Goal: Task Accomplishment & Management: Use online tool/utility

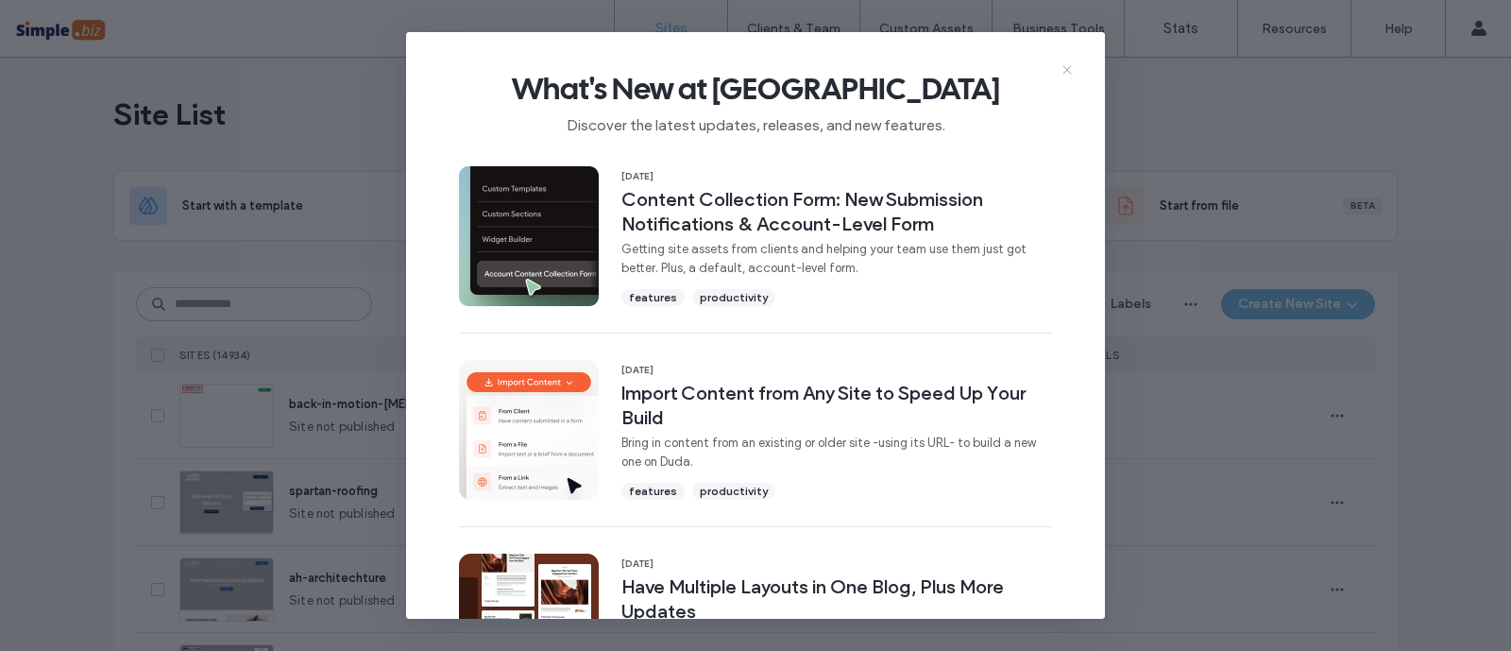
click at [1067, 71] on use at bounding box center [1066, 70] width 8 height 8
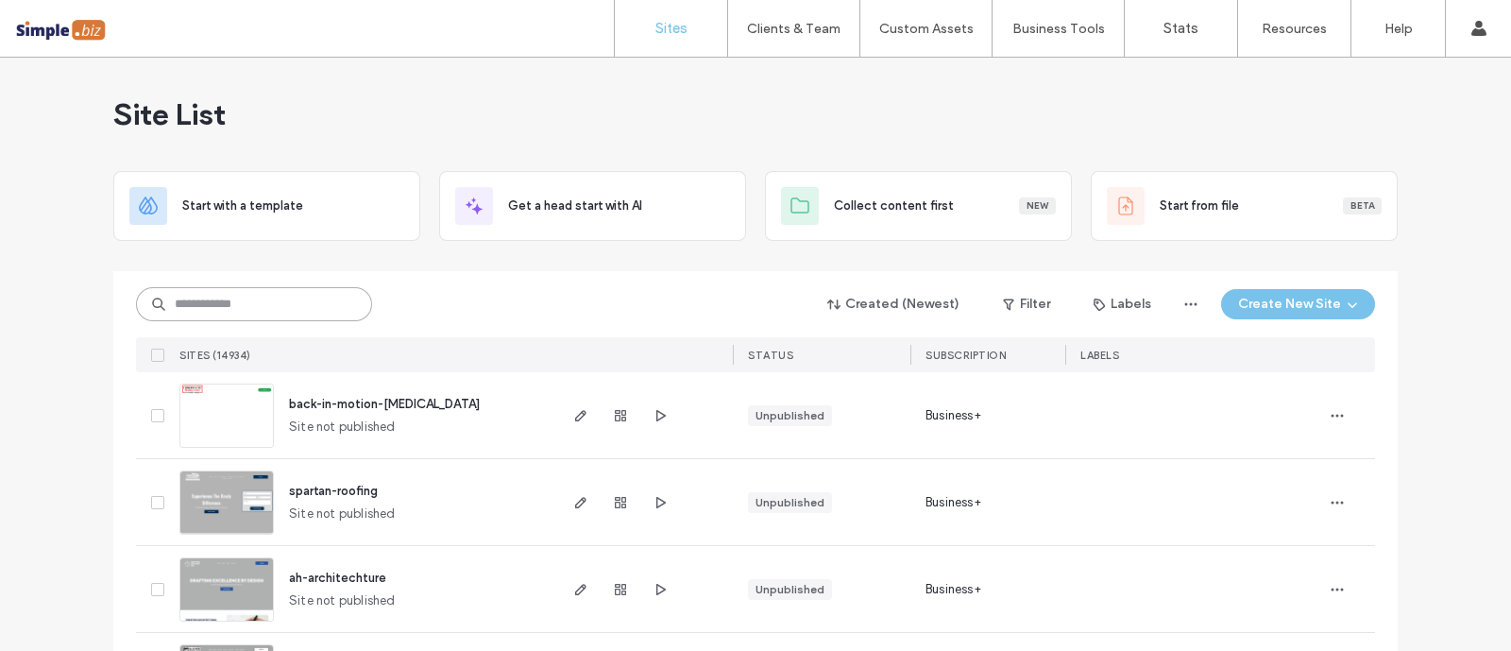
click at [338, 295] on input at bounding box center [254, 304] width 236 height 34
click at [330, 293] on input at bounding box center [254, 304] width 236 height 34
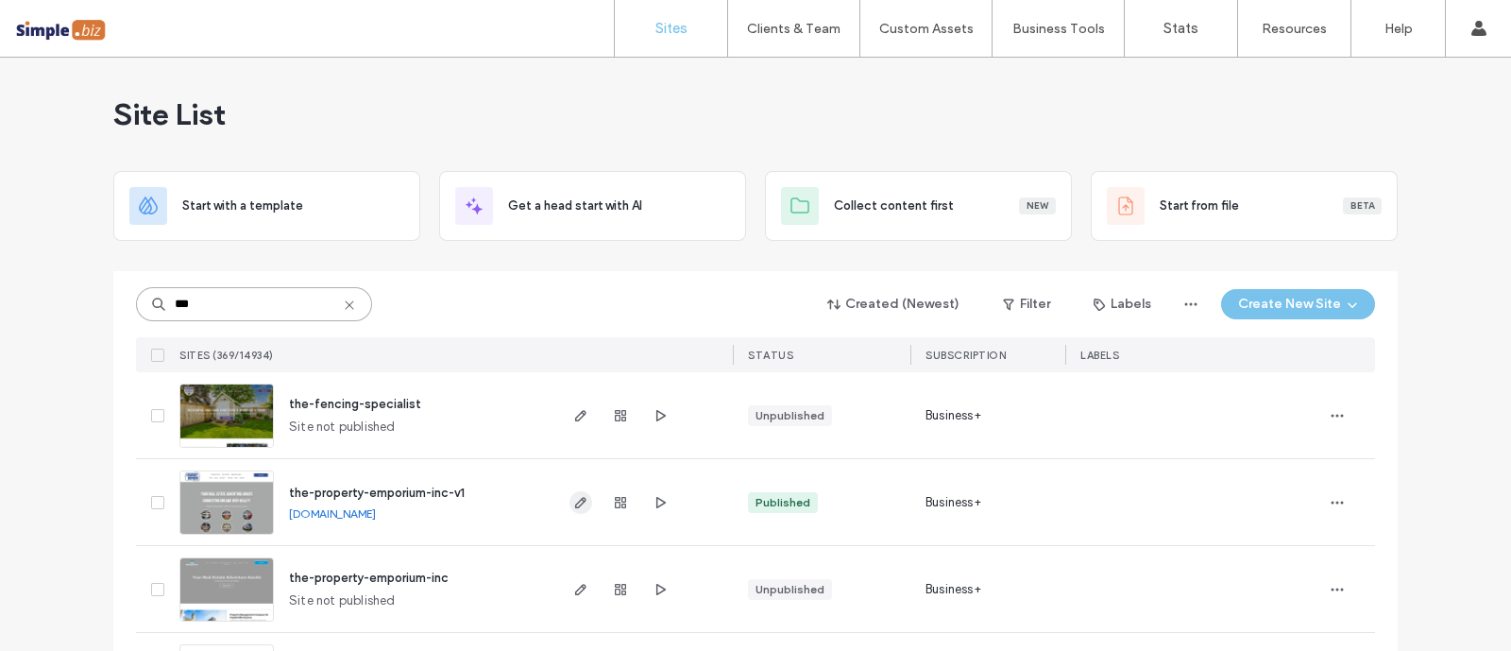
type input "***"
click at [575, 503] on use "button" at bounding box center [580, 502] width 11 height 11
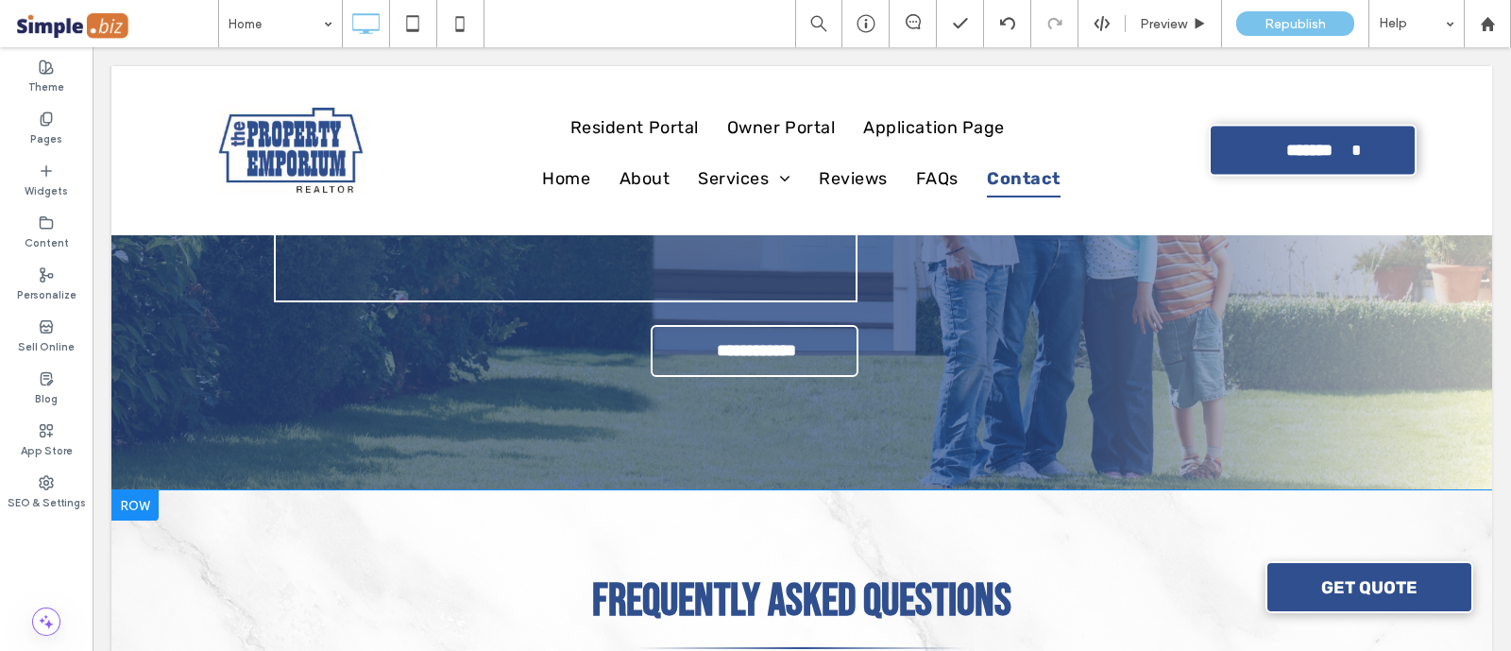
scroll to position [8339, 0]
